Goal: Communication & Community: Answer question/provide support

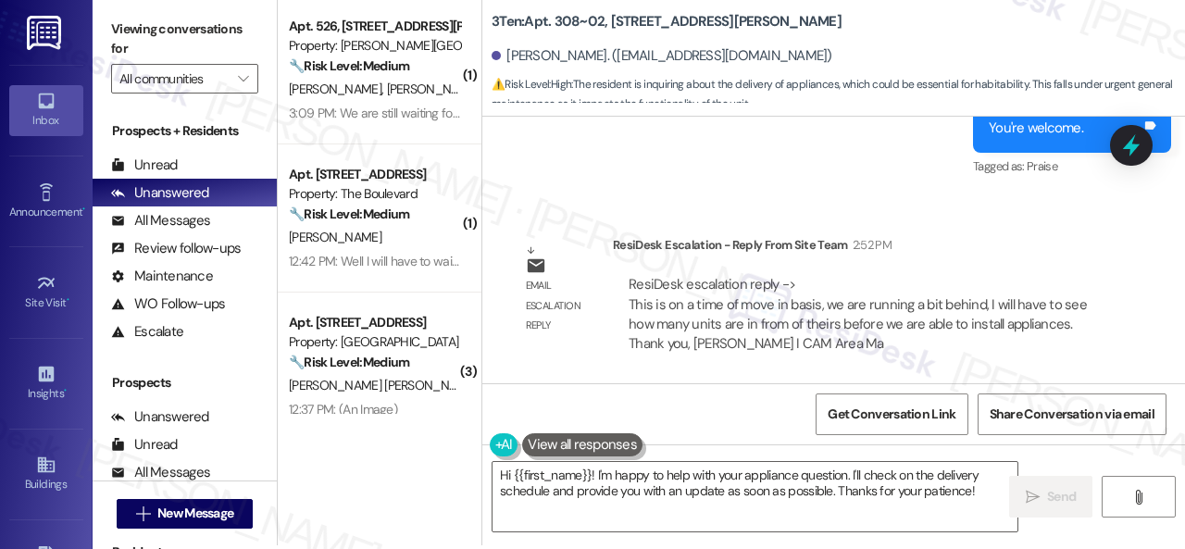
scroll to position [6, 0]
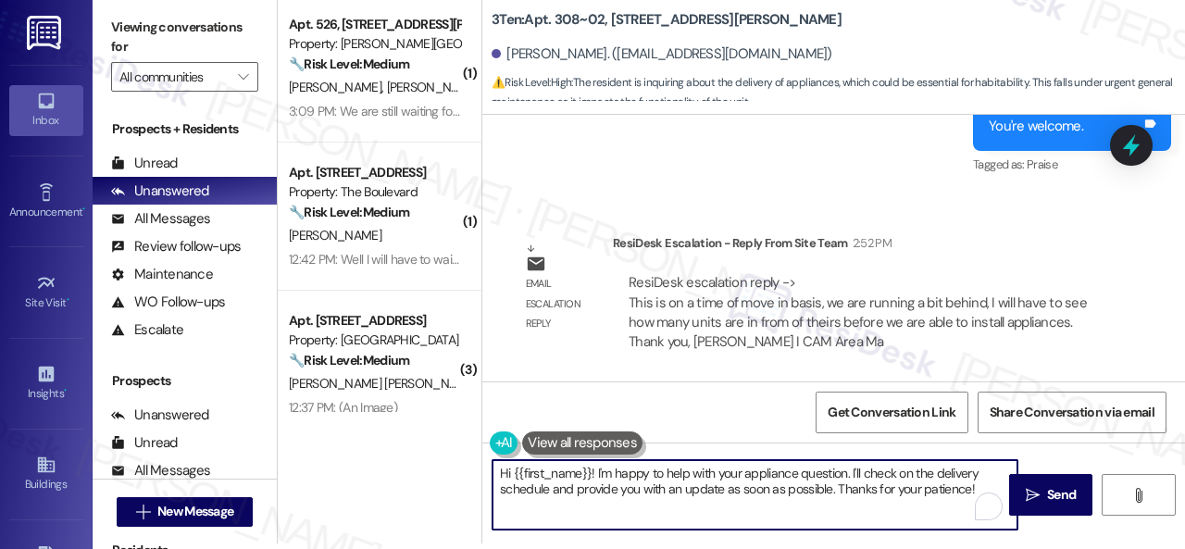
drag, startPoint x: 980, startPoint y: 484, endPoint x: 333, endPoint y: 468, distance: 647.4
click at [333, 468] on div "( 1 ) Apt. 526, [STREET_ADDRESS][PERSON_NAME] Property: [PERSON_NAME] Ranch 🔧 R…" at bounding box center [731, 268] width 907 height 549
paste textarea "ey, I have an update on your concern. The site team has stated that This is on …"
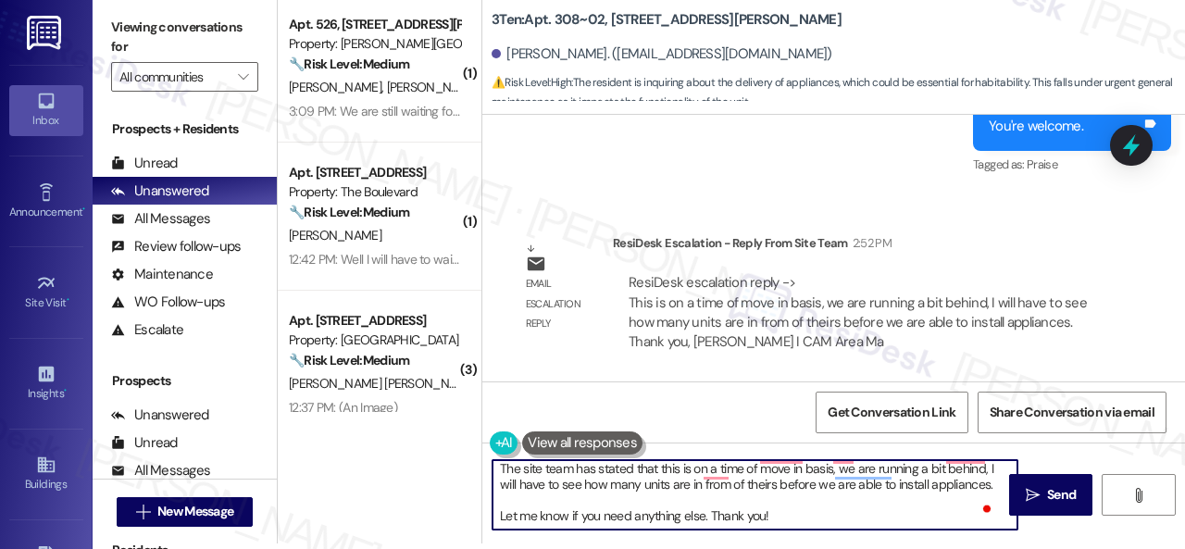
scroll to position [0, 0]
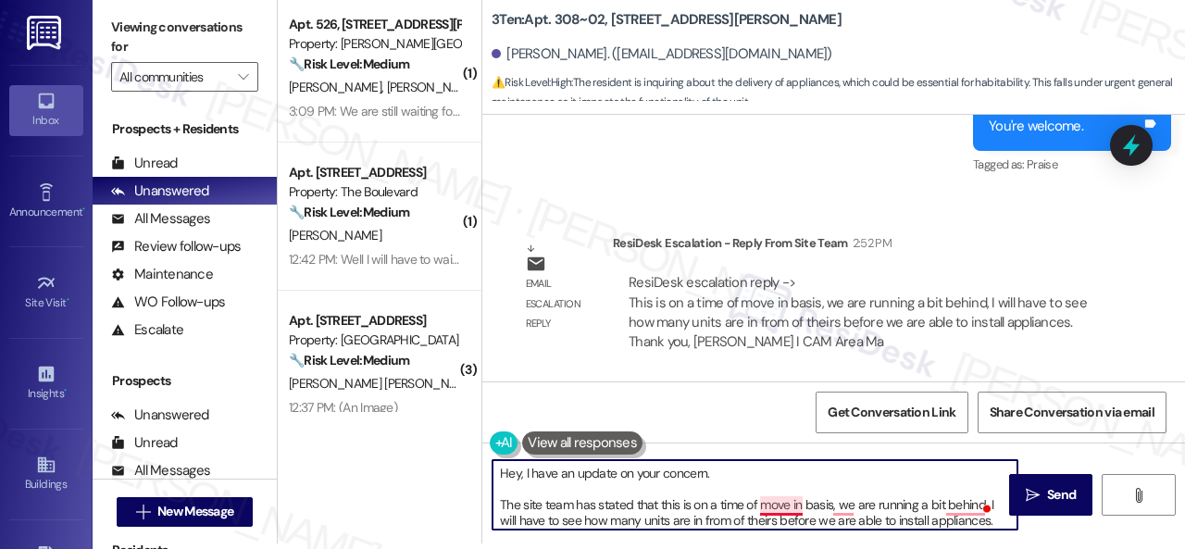
click at [778, 504] on textarea "Hey, I have an update on your concern. The site team has stated that this is on…" at bounding box center [755, 494] width 525 height 69
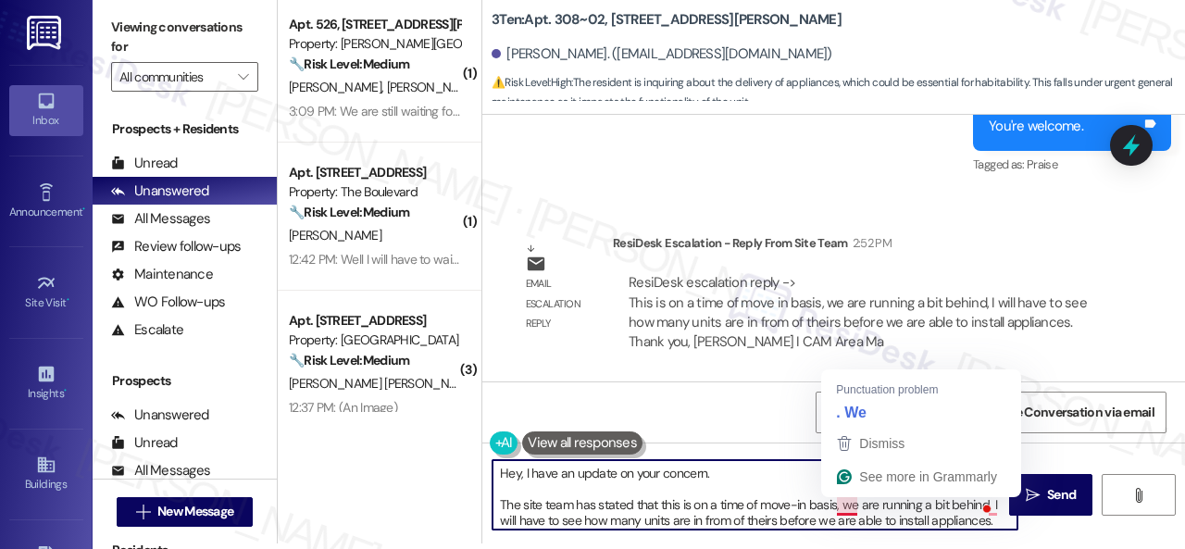
click at [847, 512] on textarea "Hey, I have an update on your concern. The site team has stated that this is on…" at bounding box center [755, 494] width 525 height 69
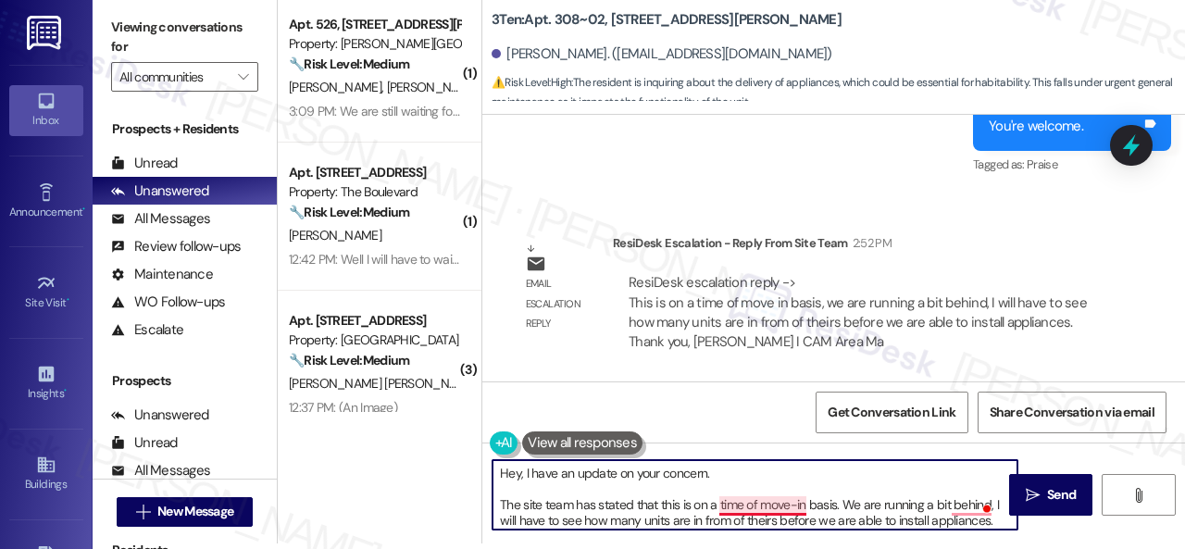
click at [785, 508] on textarea "Hey, I have an update on your concern. The site team has stated that this is on…" at bounding box center [755, 494] width 525 height 69
drag, startPoint x: 850, startPoint y: 503, endPoint x: 865, endPoint y: 505, distance: 14.9
click at [865, 505] on textarea "Hey, I have an update on your concern. The site team has stated that this is on…" at bounding box center [755, 494] width 525 height 69
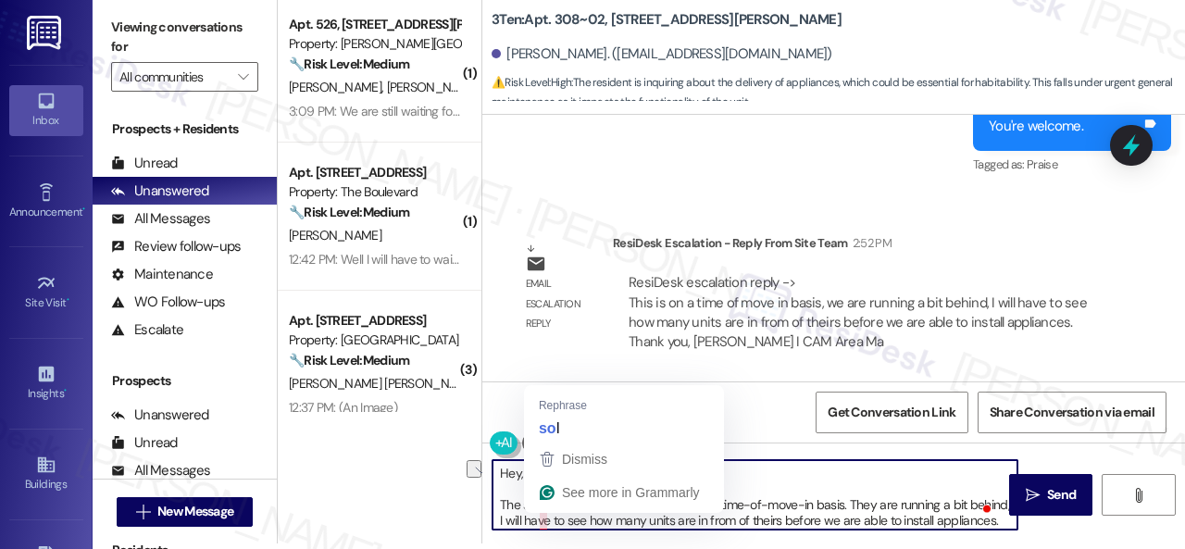
drag, startPoint x: 535, startPoint y: 521, endPoint x: 548, endPoint y: 518, distance: 13.5
click at [548, 518] on textarea "Hey, I have an update on your concern. The site team has stated that this is on…" at bounding box center [755, 494] width 525 height 69
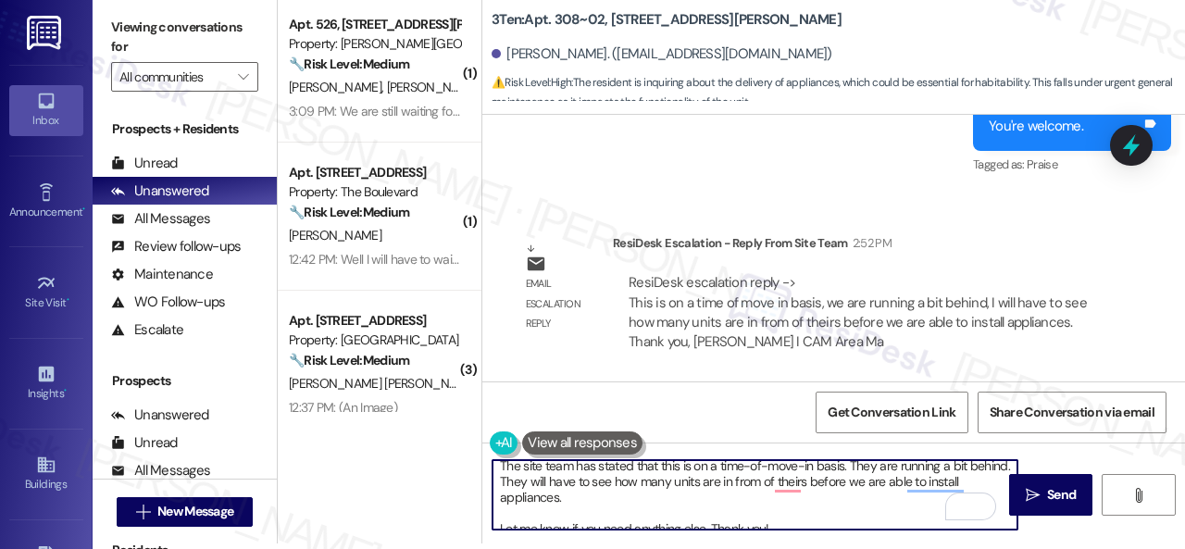
click at [831, 481] on textarea "Hey, I have an update on your concern. The site team has stated that this is on…" at bounding box center [755, 494] width 525 height 69
click at [887, 476] on textarea "Hey, I have an update on your concern. The site team has stated that this is on…" at bounding box center [755, 494] width 525 height 69
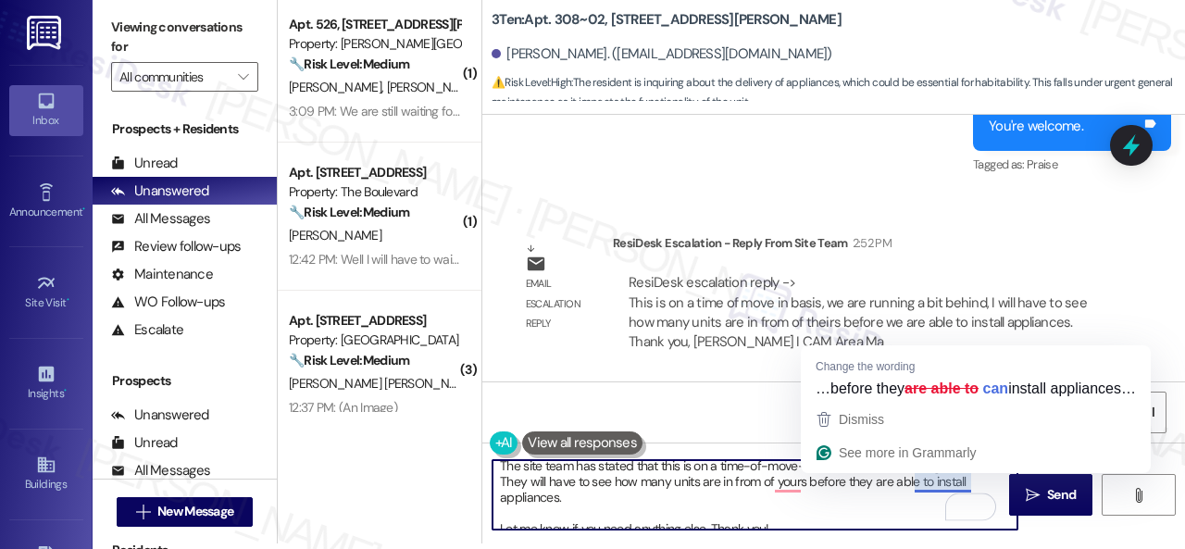
click at [935, 482] on textarea "Hey, I have an update on your concern. The site team has stated that this is on…" at bounding box center [755, 494] width 525 height 69
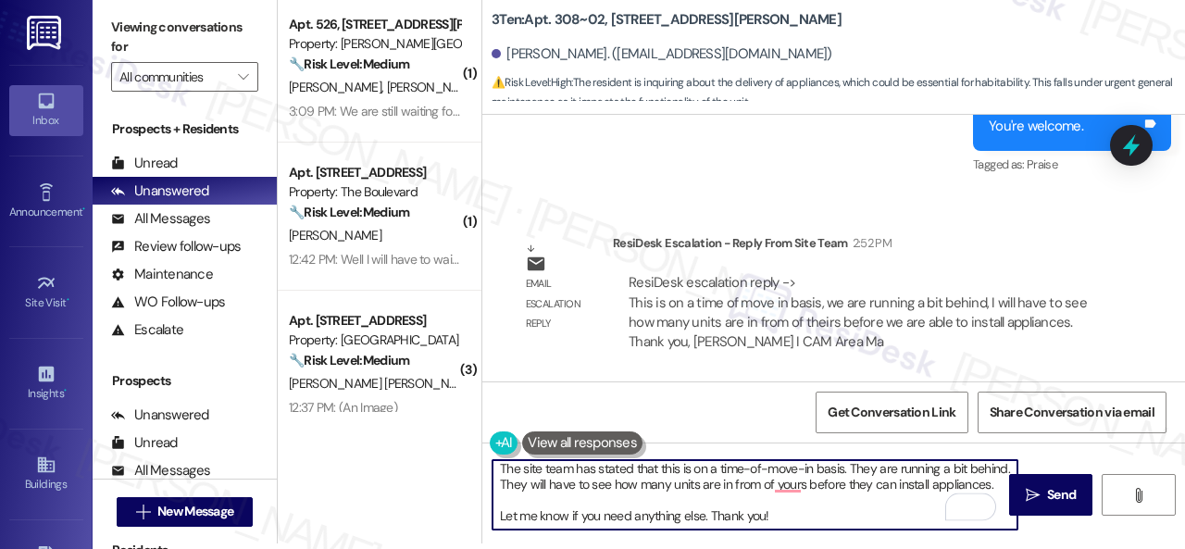
click at [496, 496] on textarea "Hey, I have an update on your concern. The site team has stated that this is on…" at bounding box center [755, 494] width 525 height 69
click at [783, 476] on textarea "Hey, I have an update on your concern. The site team has stated that this is on…" at bounding box center [755, 494] width 525 height 69
drag, startPoint x: 756, startPoint y: 481, endPoint x: 843, endPoint y: 484, distance: 87.1
click at [843, 484] on textarea "Hey, I have an update on your concern. The site team has stated that this is on…" at bounding box center [755, 494] width 525 height 69
click at [809, 493] on textarea "Hey, I have an update on your concern. The site team has stated that this is on…" at bounding box center [755, 494] width 525 height 69
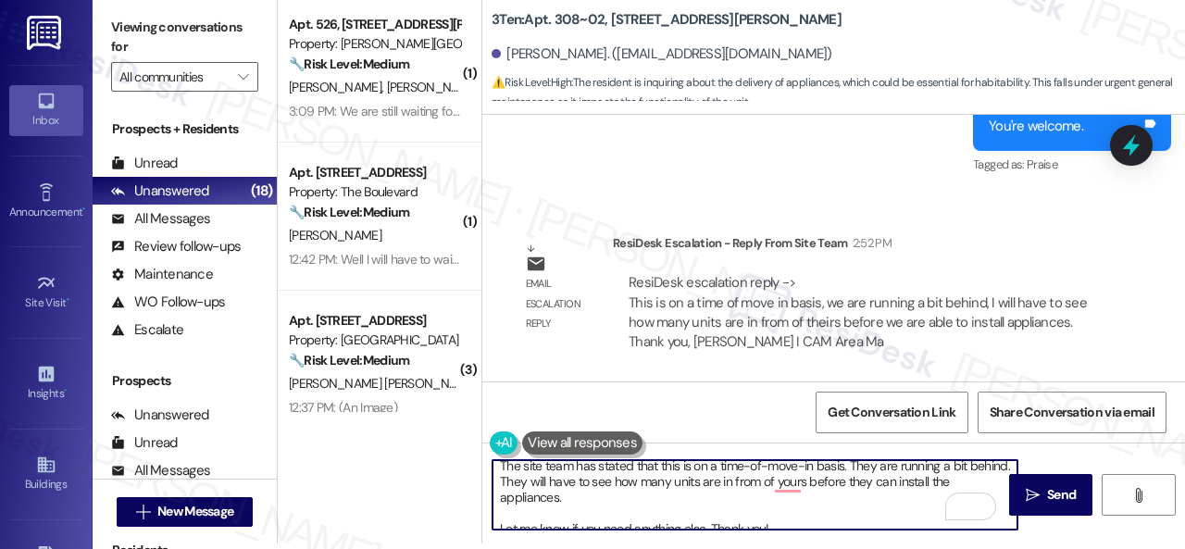
drag, startPoint x: 774, startPoint y: 479, endPoint x: 814, endPoint y: 479, distance: 39.8
click at [814, 479] on textarea "Hey, I have an update on your concern. The site team has stated that this is on…" at bounding box center [755, 494] width 525 height 69
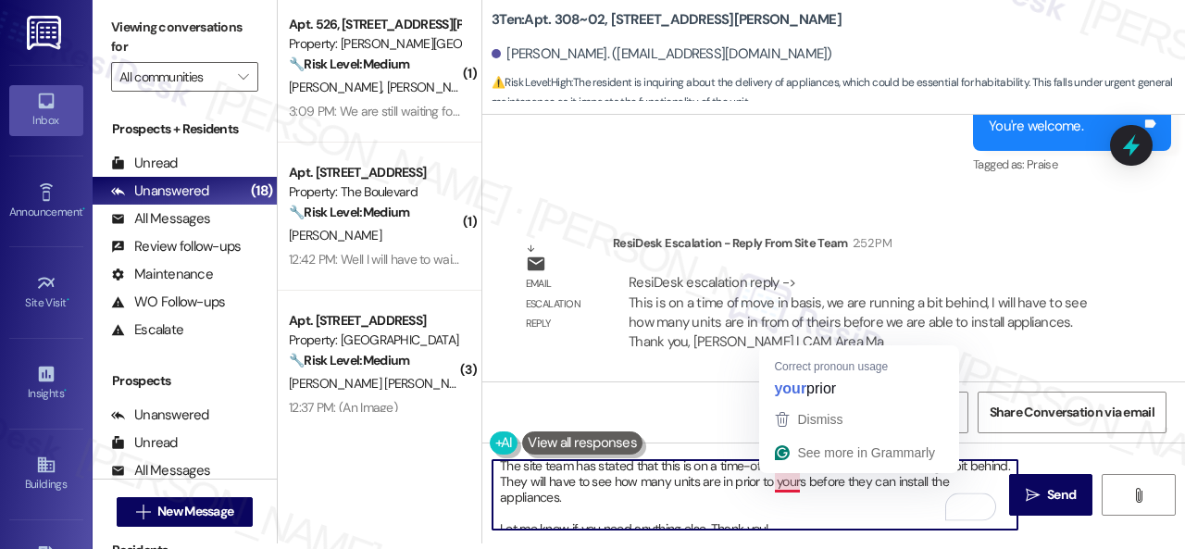
click at [778, 481] on textarea "Hey, I have an update on your concern. The site team has stated that this is on…" at bounding box center [755, 494] width 525 height 69
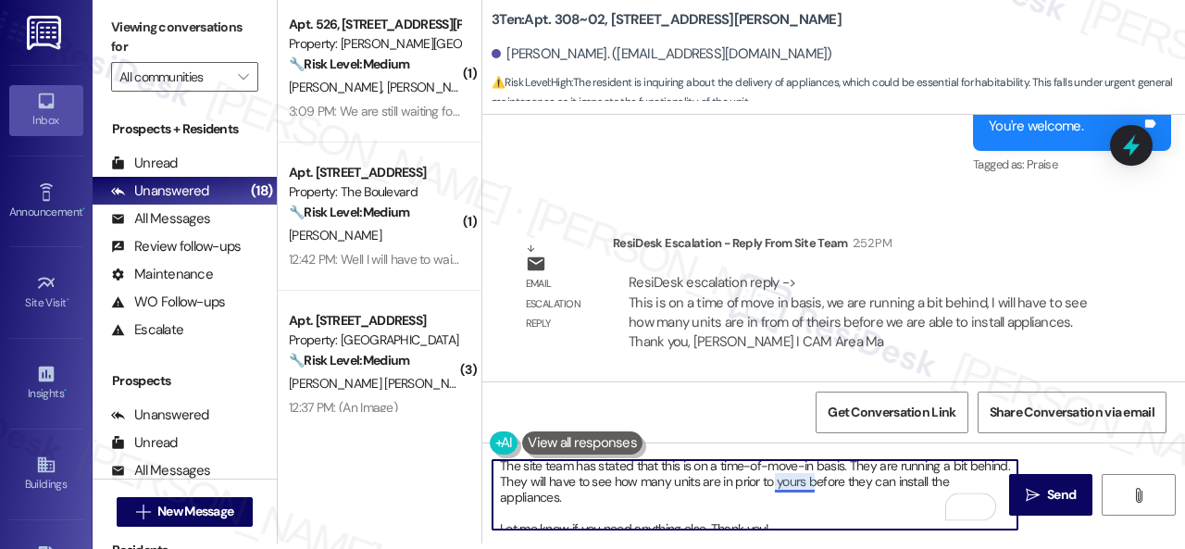
click at [802, 486] on textarea "Hey, I have an update on your concern. The site team has stated that this is on…" at bounding box center [755, 494] width 525 height 69
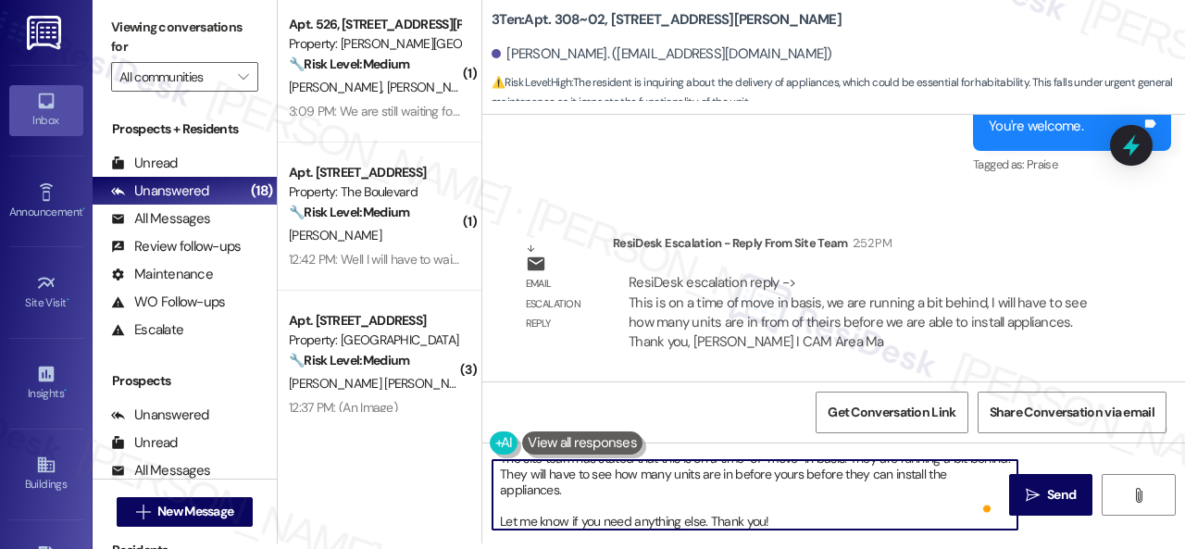
scroll to position [67, 0]
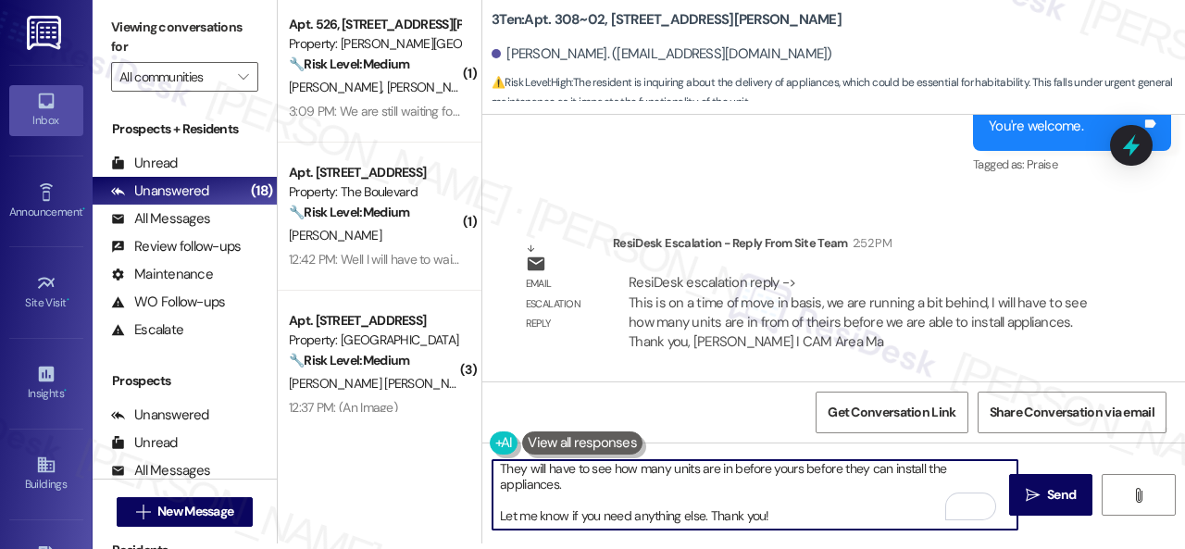
drag, startPoint x: 496, startPoint y: 501, endPoint x: 706, endPoint y: 501, distance: 209.2
click at [706, 501] on textarea "Hey, I have an update on your concern. The site team has stated that this is on…" at bounding box center [755, 494] width 525 height 69
type textarea "Hey, I have an update on your concern. The site team has stated that this is on…"
click at [1043, 501] on span "Send" at bounding box center [1061, 494] width 36 height 19
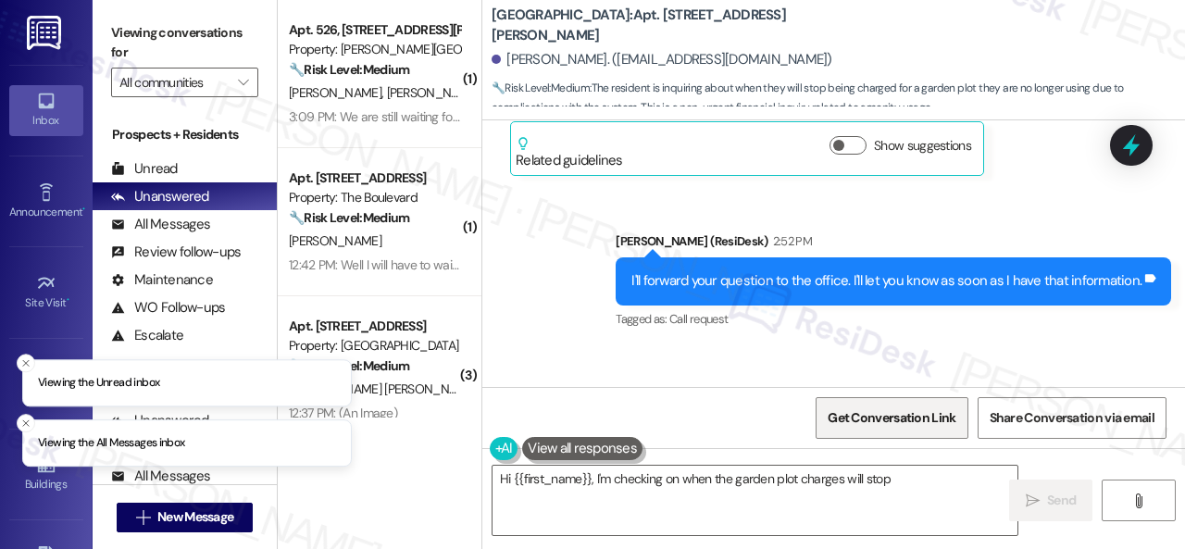
scroll to position [11299, 0]
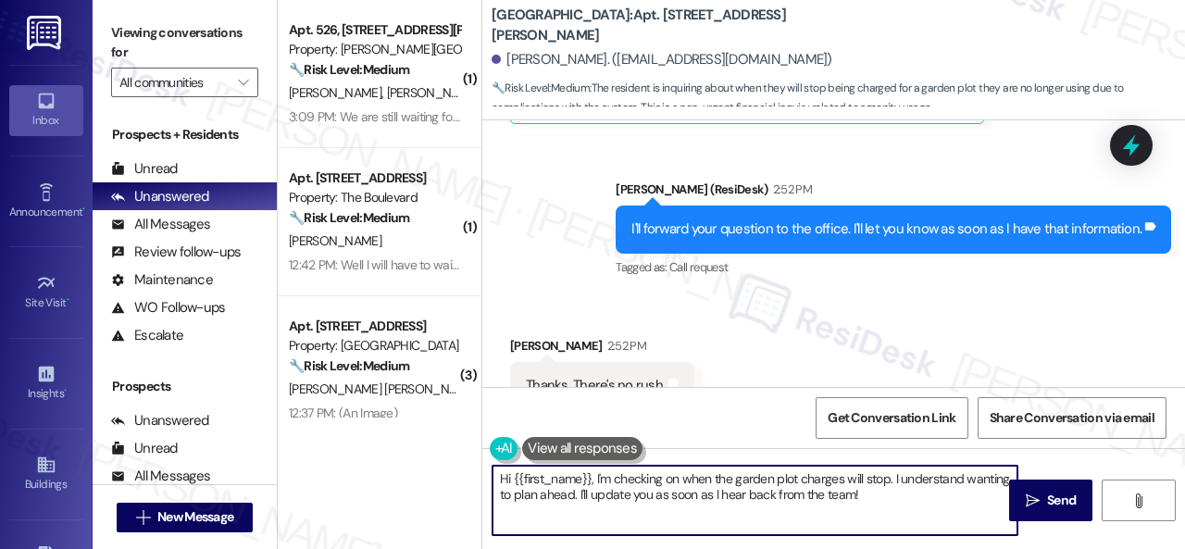
drag, startPoint x: 923, startPoint y: 493, endPoint x: 428, endPoint y: 450, distance: 497.2
click at [428, 450] on div "( 1 ) Apt. 526, [STREET_ADDRESS][PERSON_NAME] Property: [PERSON_NAME] Ranch 🔧 R…" at bounding box center [731, 274] width 907 height 549
paste textarea "ey, I have an update on your concern. The site team has stated that it will dep…"
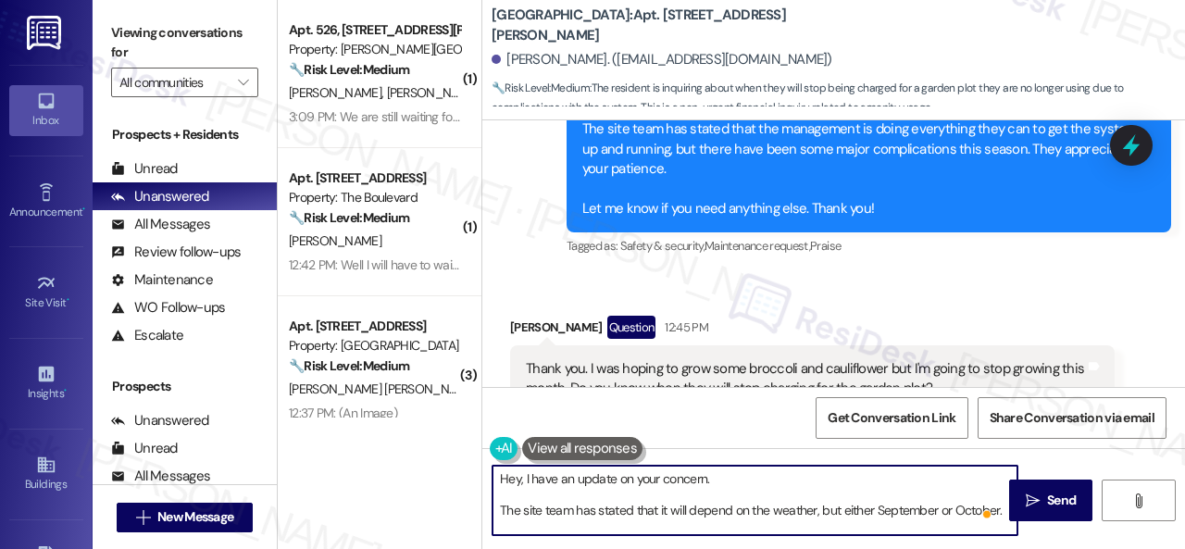
scroll to position [11114, 0]
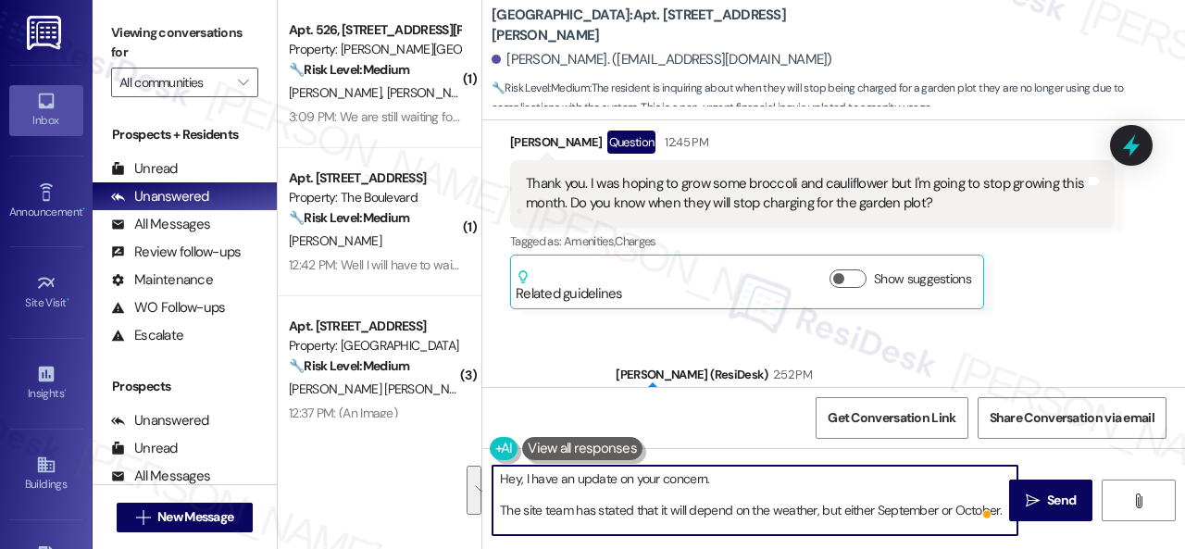
drag, startPoint x: 518, startPoint y: 475, endPoint x: 656, endPoint y: 513, distance: 143.1
click at [656, 513] on textarea "Hey, I have an update on your concern. The site team has stated that it will de…" at bounding box center [755, 500] width 525 height 69
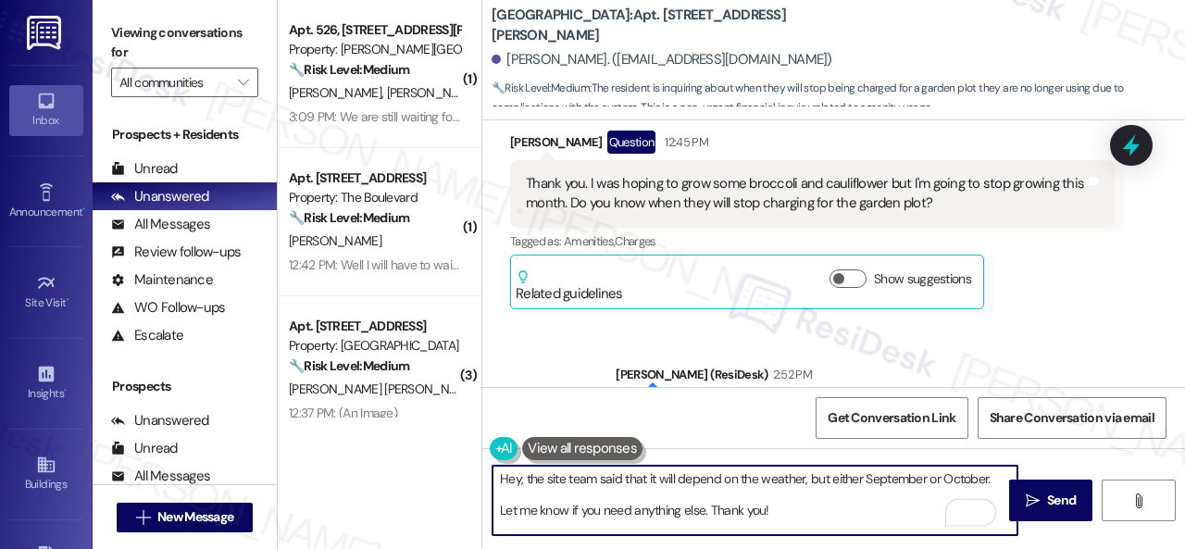
scroll to position [4, 0]
drag, startPoint x: 707, startPoint y: 501, endPoint x: 493, endPoint y: 501, distance: 214.8
click at [493, 501] on textarea "Hey, the site team said that it will depend on the weather, but either Septembe…" at bounding box center [755, 500] width 525 height 69
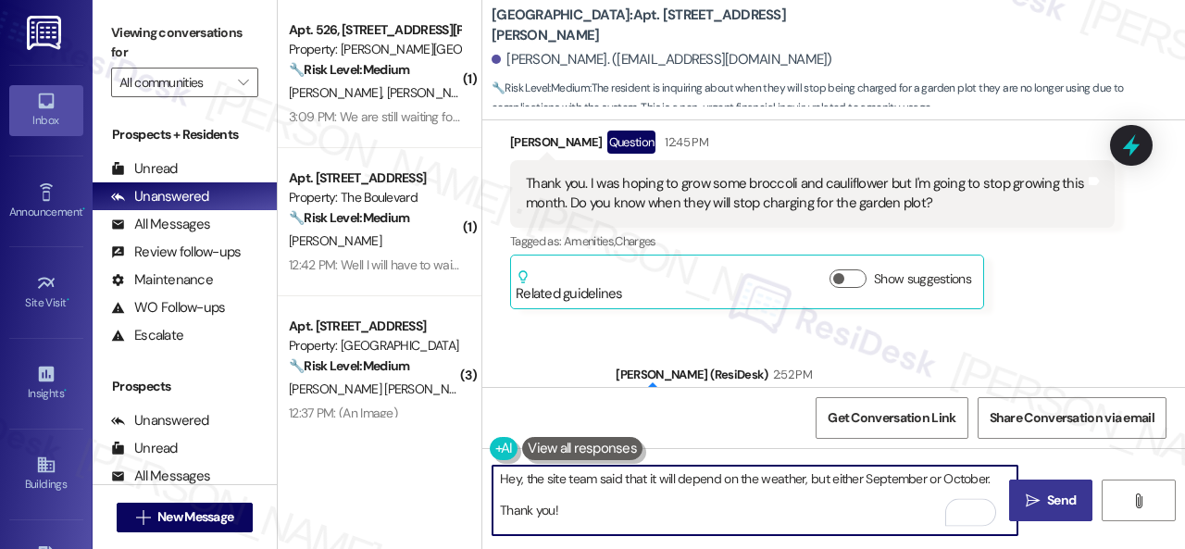
type textarea "Hey, the site team said that it will depend on the weather, but either Septembe…"
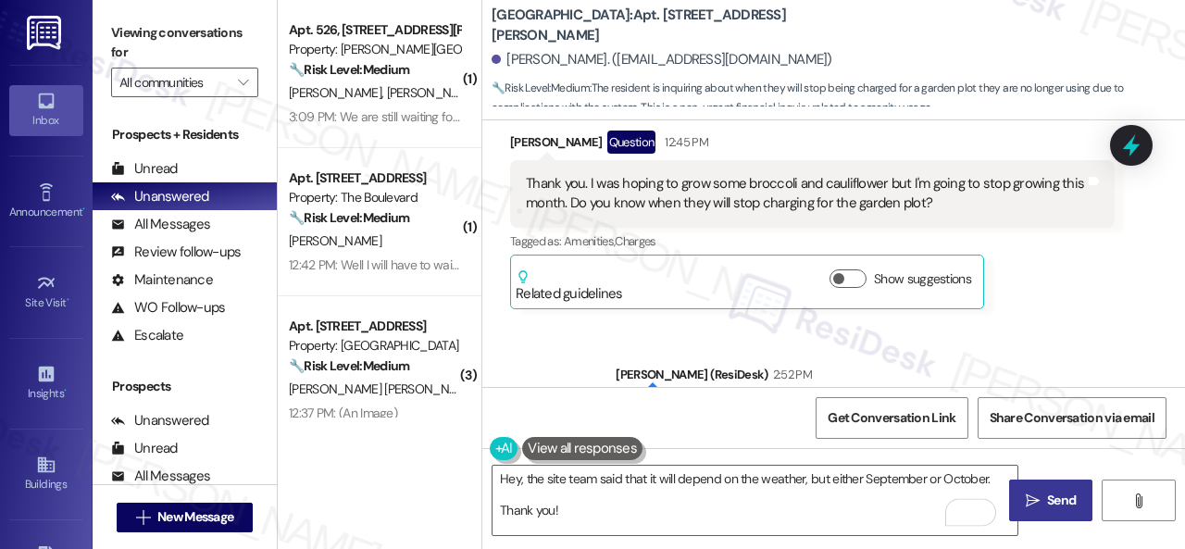
click at [1048, 497] on span "Send" at bounding box center [1061, 500] width 29 height 19
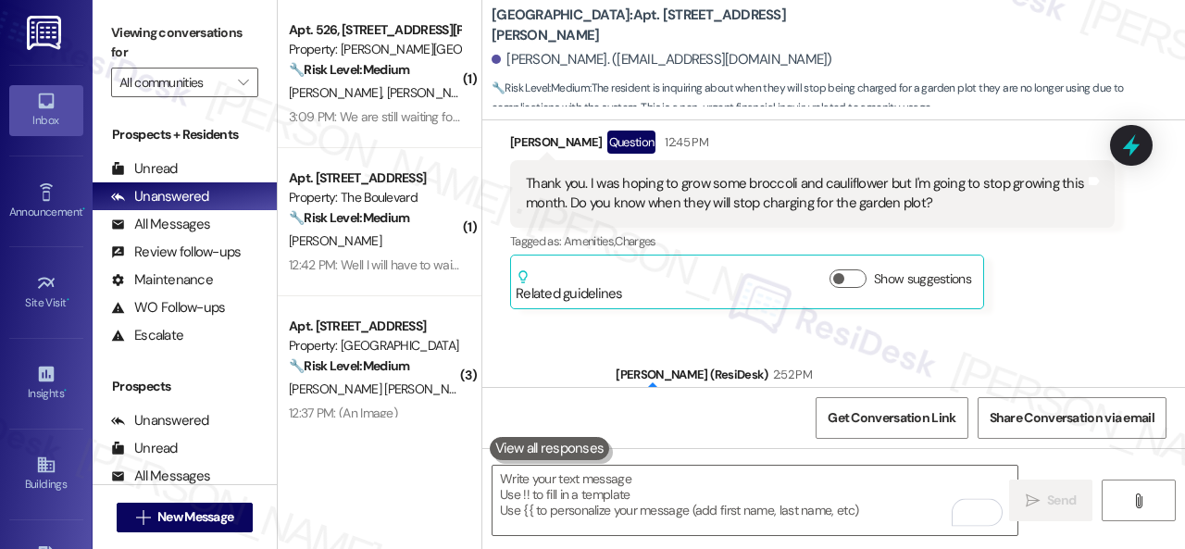
scroll to position [11299, 0]
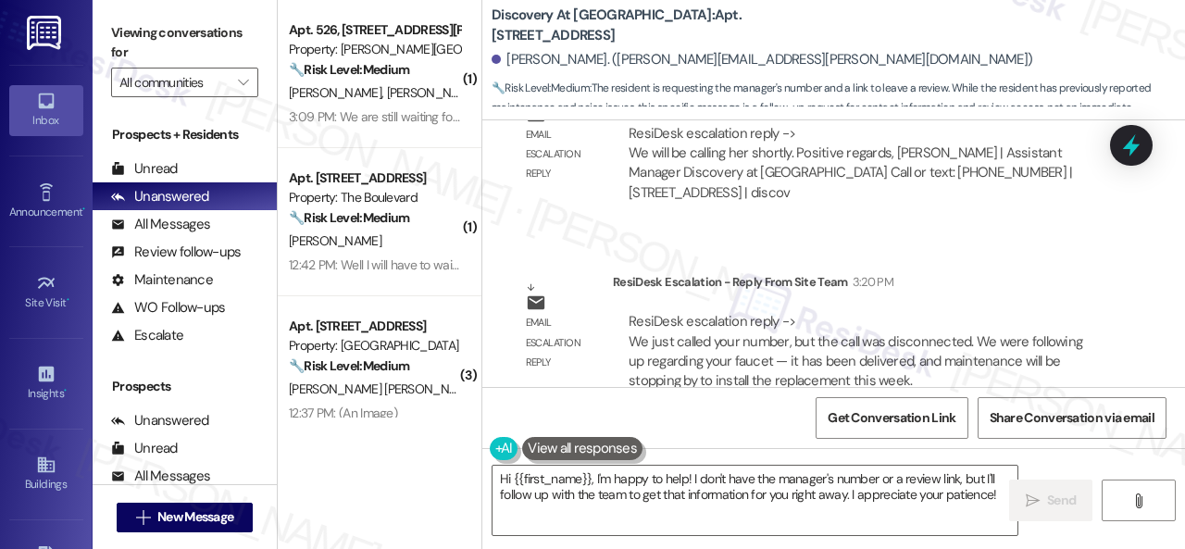
scroll to position [4796, 0]
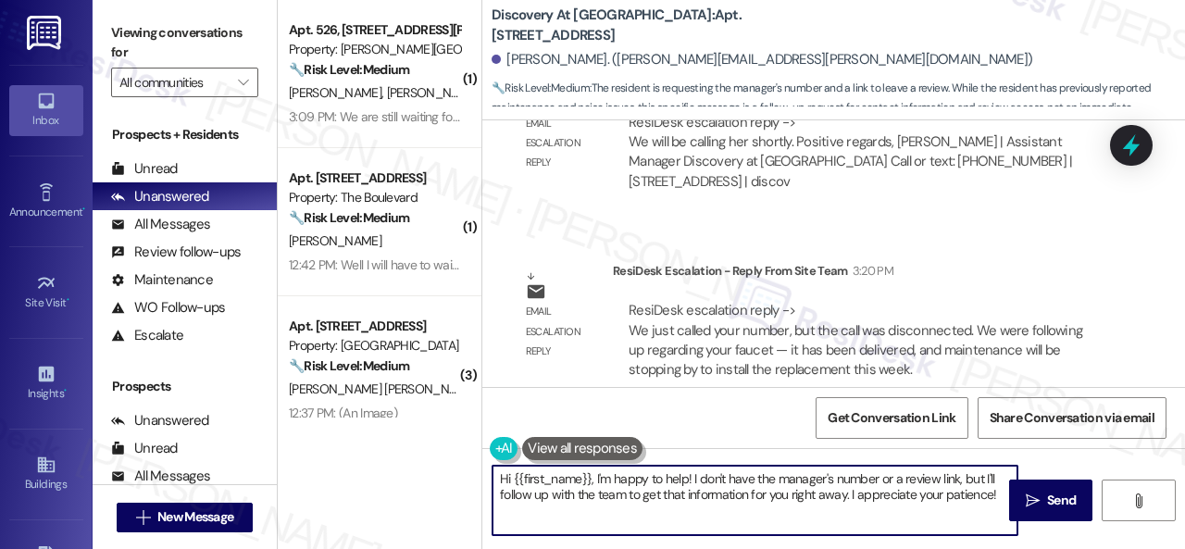
drag, startPoint x: 691, startPoint y: 442, endPoint x: 402, endPoint y: 442, distance: 288.9
click at [402, 442] on div "( 1 ) Apt. 526, [STREET_ADDRESS][PERSON_NAME] Property: [PERSON_NAME] Ranch 🔧 R…" at bounding box center [731, 274] width 907 height 549
paste textarea "ey, I have an update on your concern. The site team has stated that they just c…"
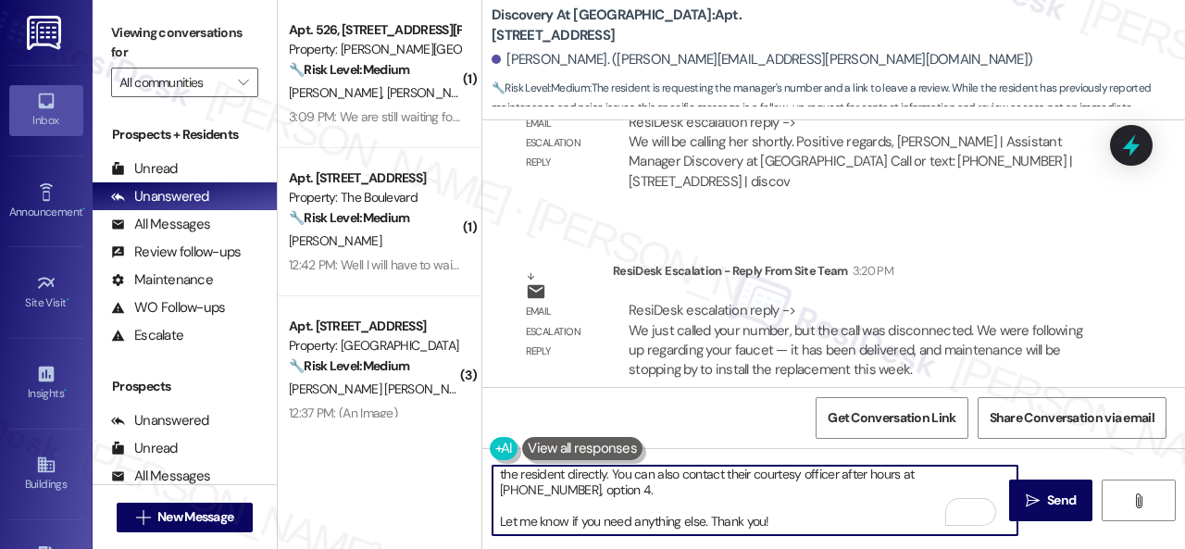
scroll to position [146, 0]
drag, startPoint x: 707, startPoint y: 505, endPoint x: 476, endPoint y: 506, distance: 231.5
click at [476, 506] on div "( 1 ) Apt. 526, [STREET_ADDRESS][PERSON_NAME] Property: [PERSON_NAME] Ranch 🔧 R…" at bounding box center [731, 274] width 907 height 549
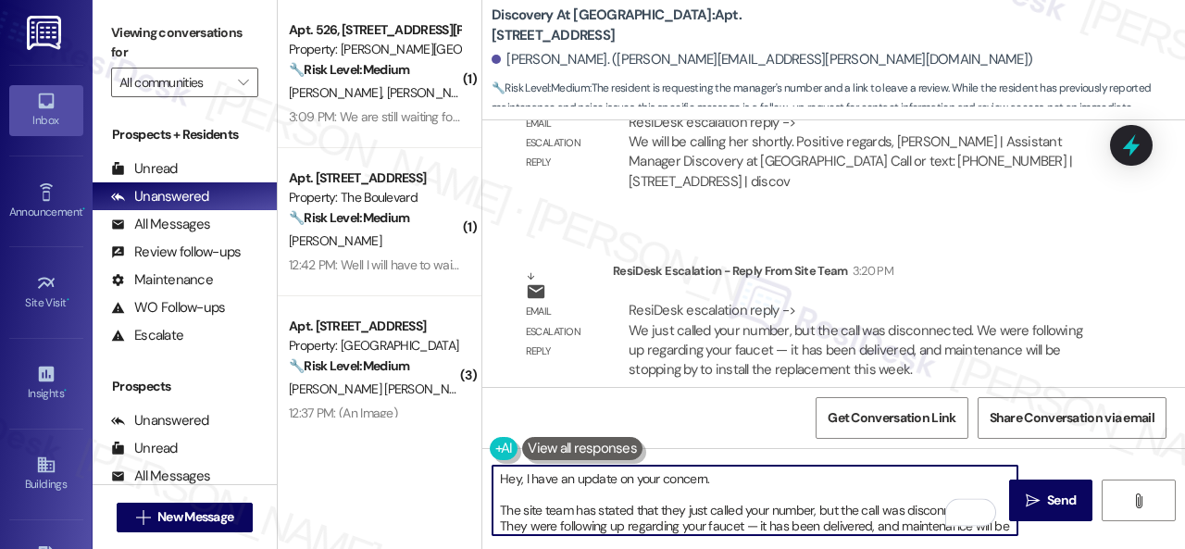
scroll to position [0, 0]
type textarea "Hey, I have an update on your concern. The site team has stated that they just …"
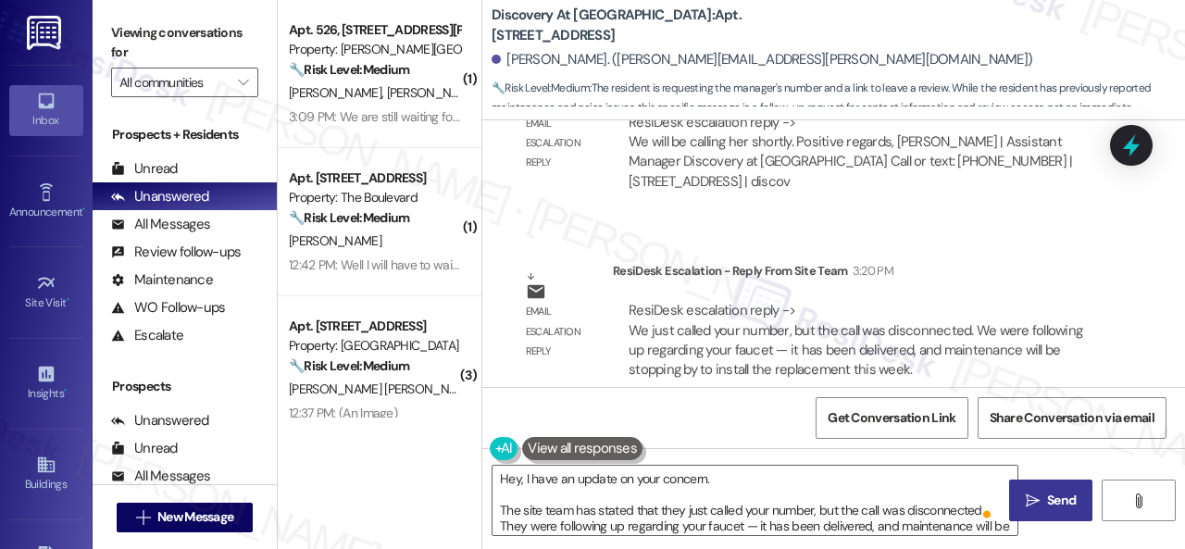
click at [1036, 500] on span " Send" at bounding box center [1051, 500] width 58 height 19
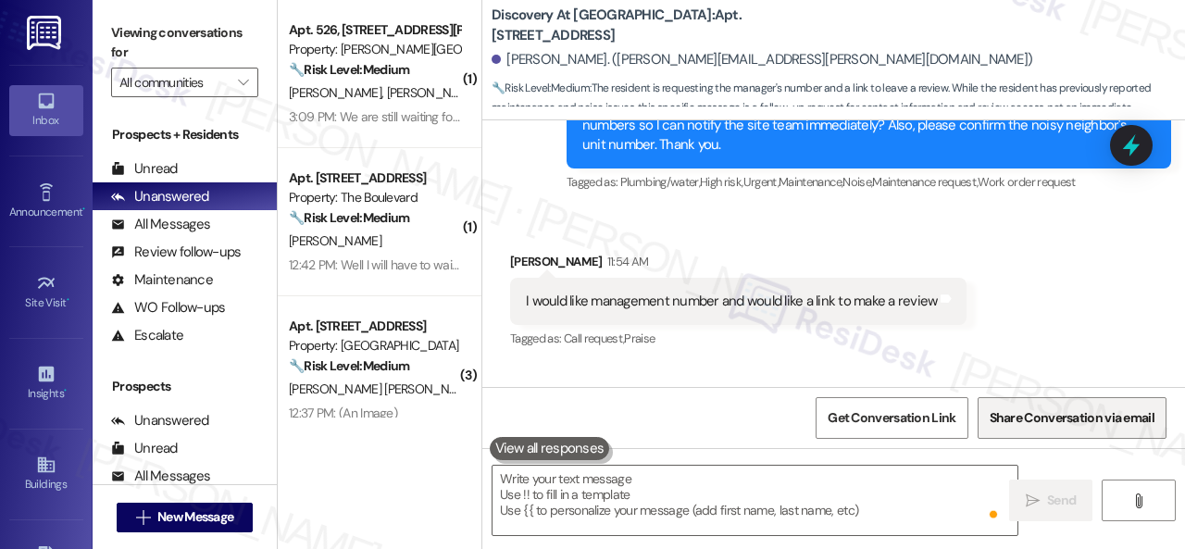
scroll to position [4418, 0]
